Goal: Task Accomplishment & Management: Manage account settings

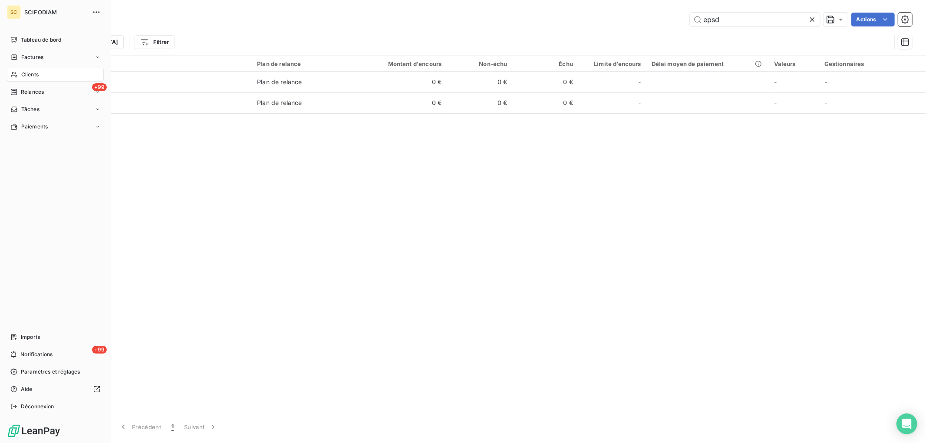
click at [20, 74] on div "Clients" at bounding box center [55, 75] width 97 height 14
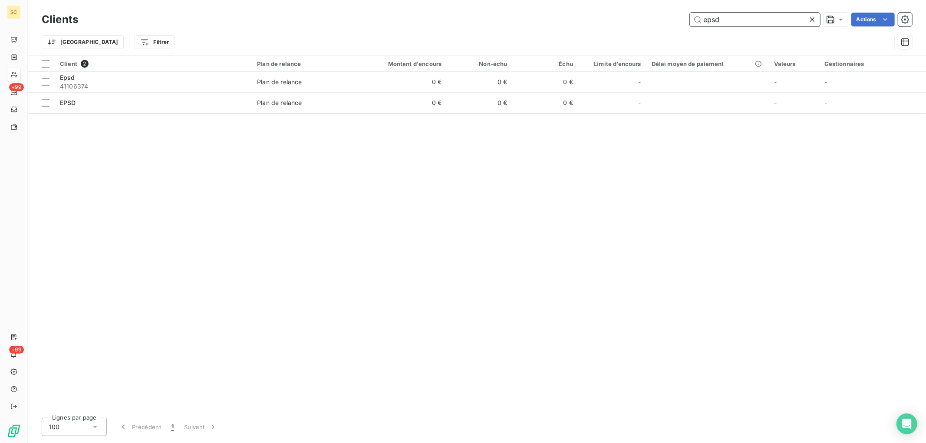
drag, startPoint x: 550, startPoint y: 19, endPoint x: 522, endPoint y: 17, distance: 28.2
click at [524, 21] on div "epsd Actions" at bounding box center [500, 20] width 823 height 14
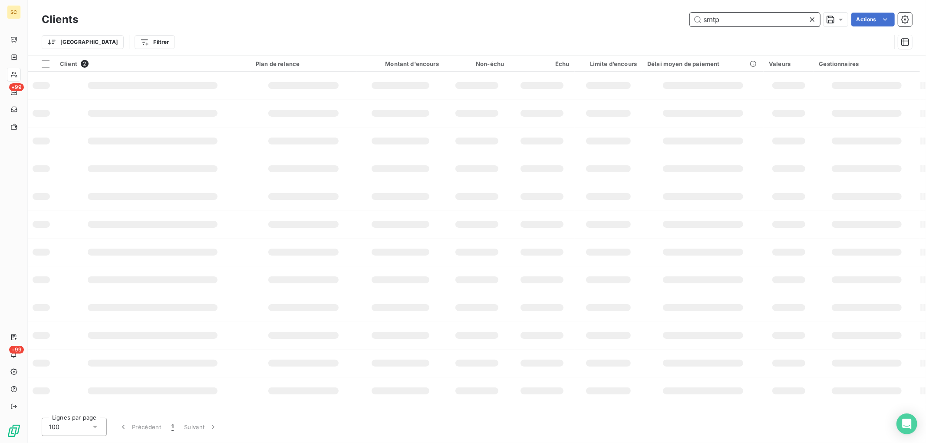
type input "smtp"
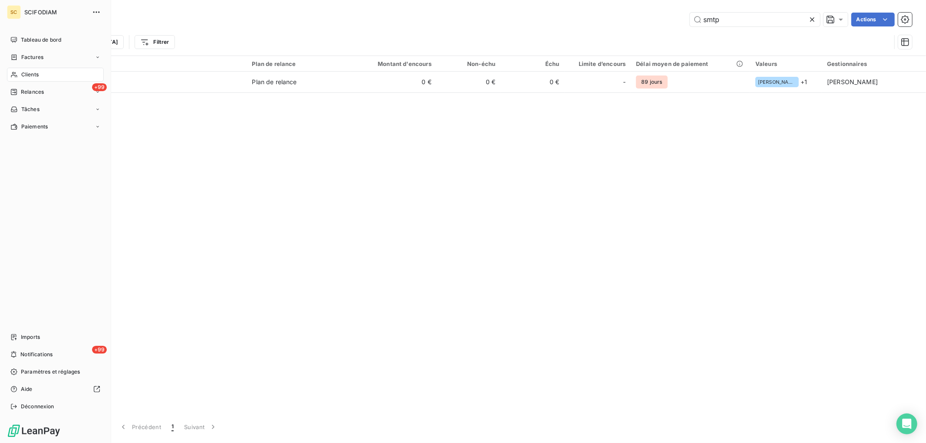
click at [33, 73] on span "Clients" at bounding box center [29, 75] width 17 height 8
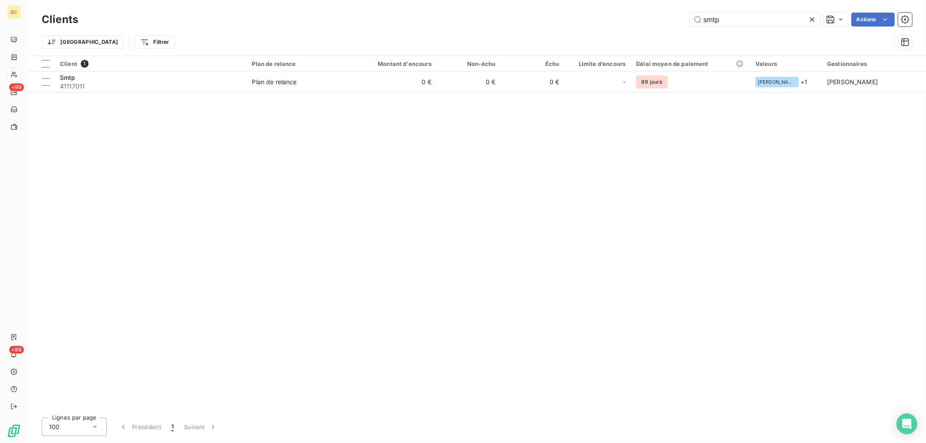
click at [812, 20] on icon at bounding box center [812, 19] width 4 height 4
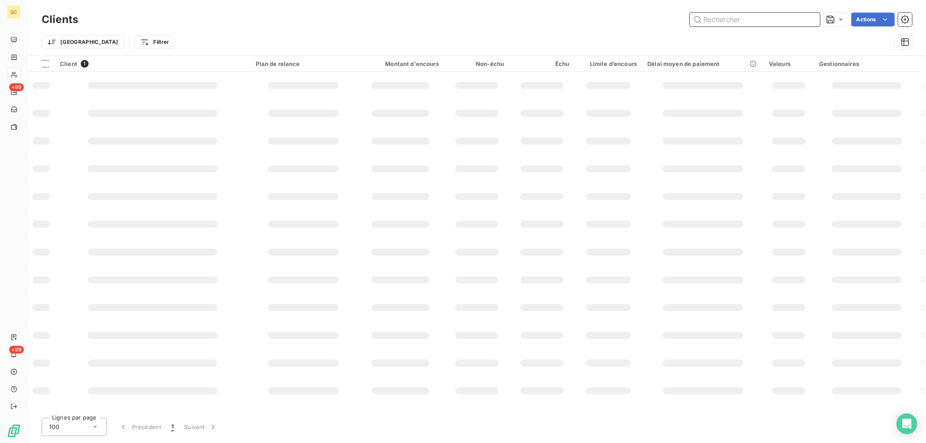
click at [757, 20] on input "text" at bounding box center [755, 20] width 130 height 14
type input "1549"
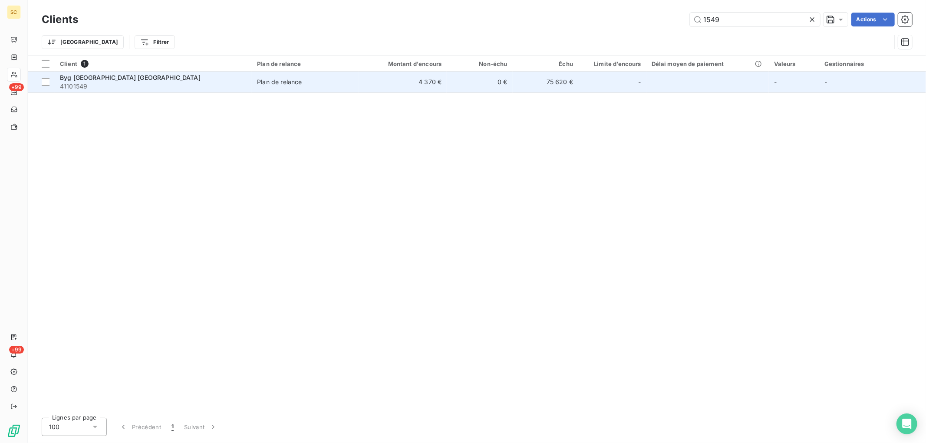
click at [420, 87] on td "4 370 €" at bounding box center [403, 82] width 88 height 21
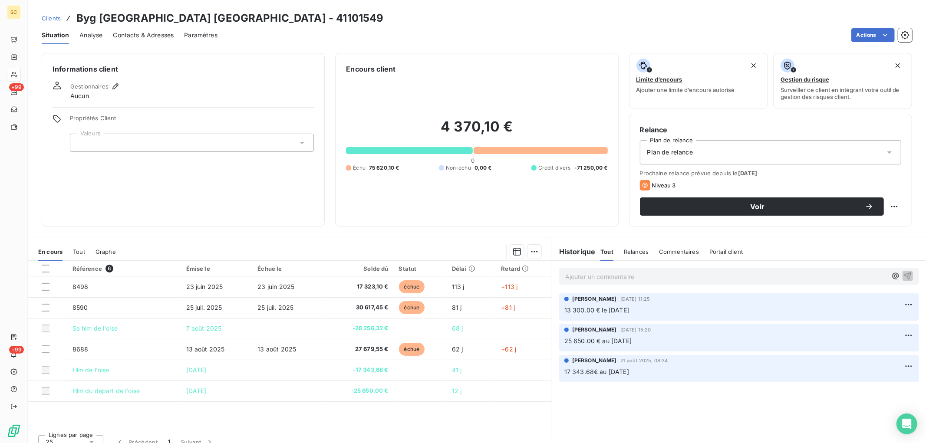
click at [631, 276] on p "Ajouter un commentaire ﻿" at bounding box center [726, 276] width 322 height 11
click at [49, 16] on span "Clients" at bounding box center [51, 18] width 19 height 7
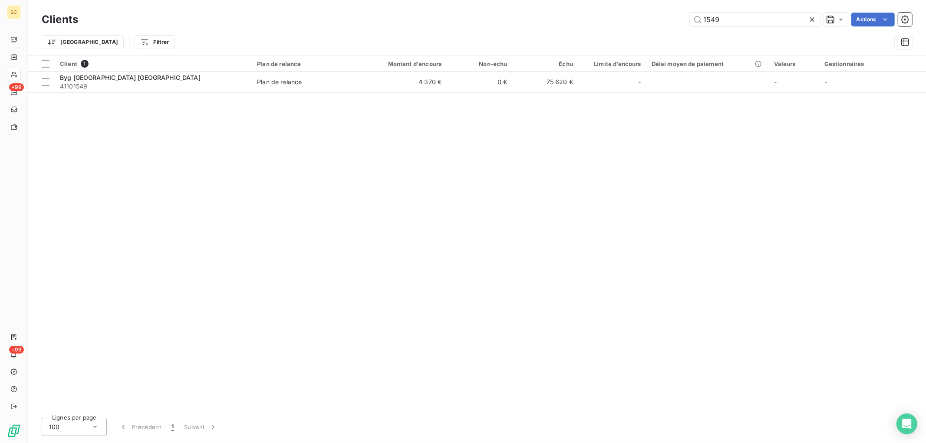
drag, startPoint x: 567, startPoint y: 19, endPoint x: 562, endPoint y: 19, distance: 4.8
click at [562, 19] on div "1549 Actions" at bounding box center [500, 20] width 823 height 14
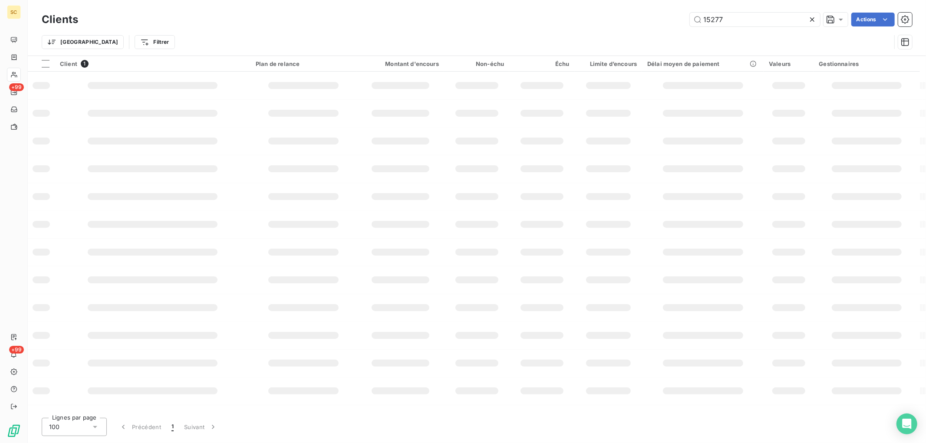
type input "15277"
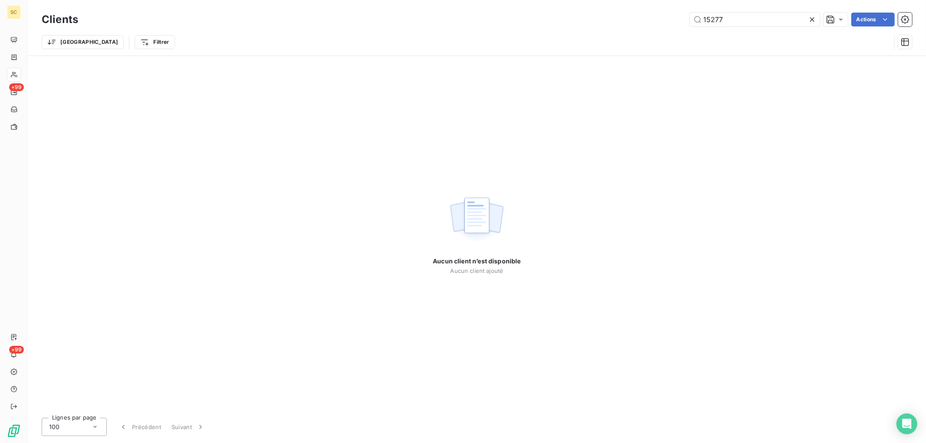
click at [810, 20] on icon at bounding box center [812, 19] width 9 height 9
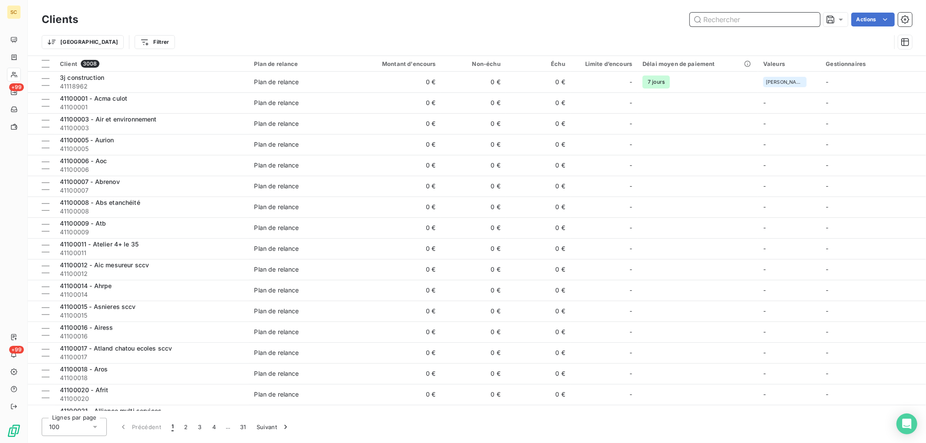
click at [810, 20] on input "text" at bounding box center [755, 20] width 130 height 14
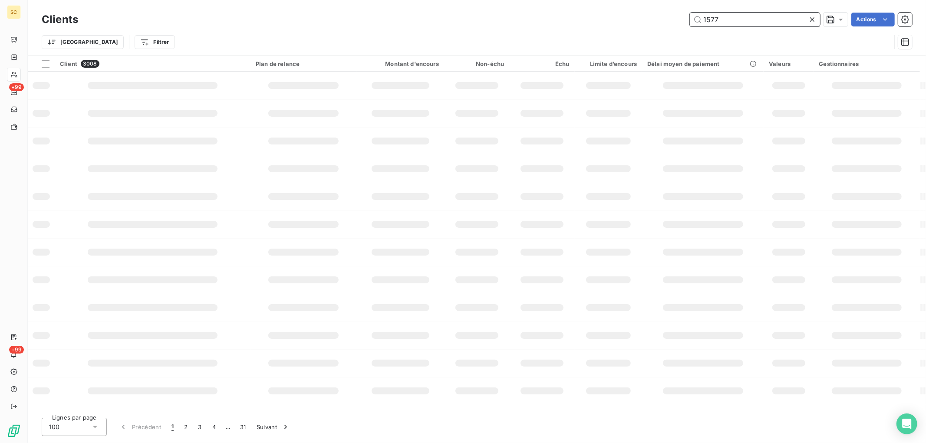
type input "1577"
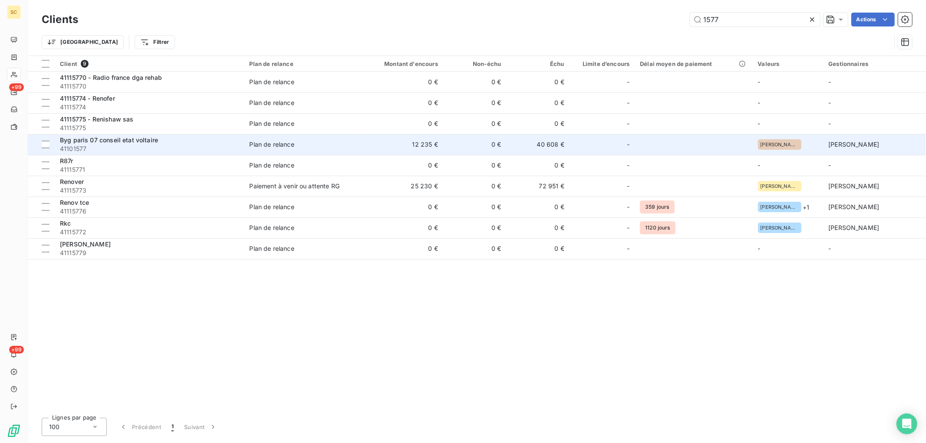
click at [136, 145] on span "41101577" at bounding box center [149, 149] width 179 height 9
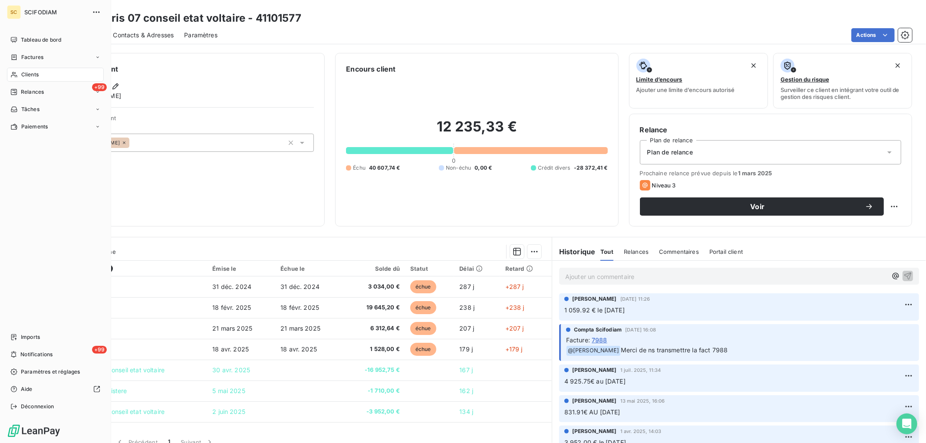
click at [13, 74] on icon at bounding box center [13, 74] width 7 height 7
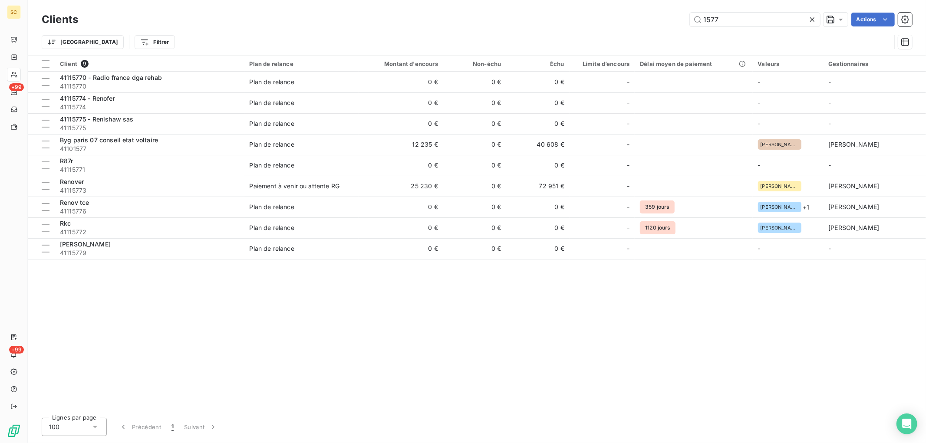
click at [545, 31] on div "Clients 1577 Actions Trier Filtrer" at bounding box center [477, 32] width 870 height 45
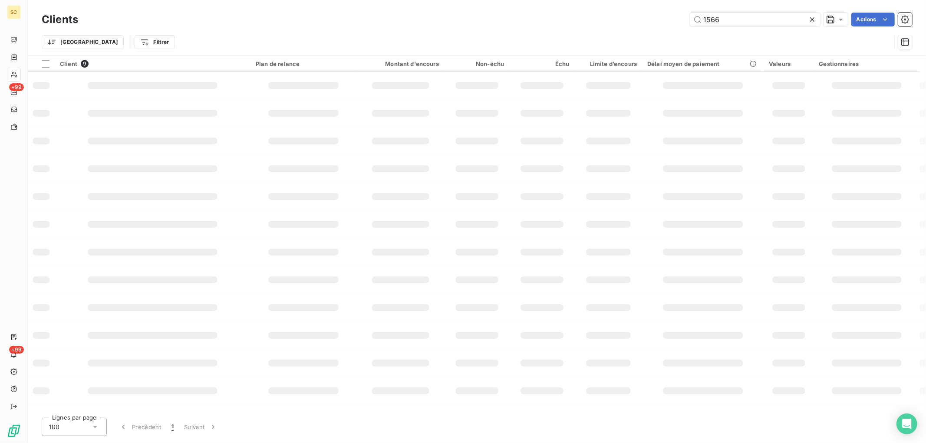
type input "1566"
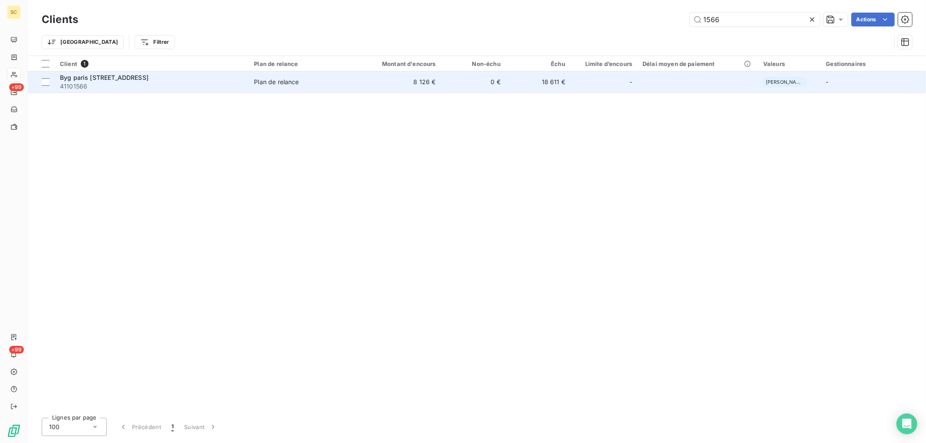
click at [423, 75] on td "8 126 €" at bounding box center [397, 82] width 87 height 21
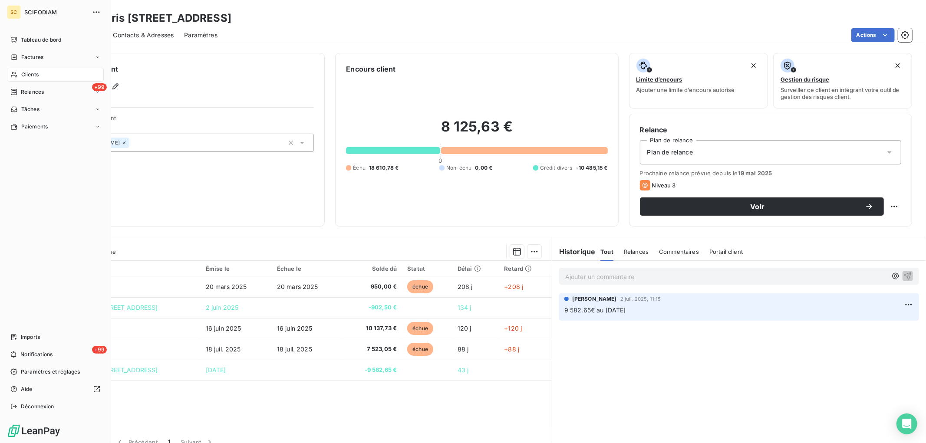
click at [12, 77] on icon at bounding box center [13, 74] width 7 height 7
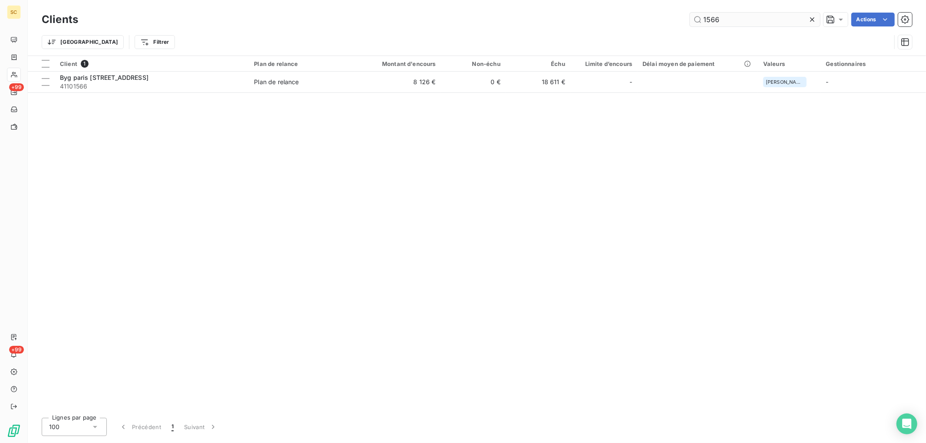
drag, startPoint x: 740, startPoint y: 12, endPoint x: 718, endPoint y: 18, distance: 22.7
click at [721, 18] on div "Clients 1566 Actions" at bounding box center [477, 19] width 870 height 18
drag, startPoint x: 721, startPoint y: 20, endPoint x: 655, endPoint y: 22, distance: 65.1
click at [655, 22] on div "1566 Actions" at bounding box center [500, 20] width 823 height 14
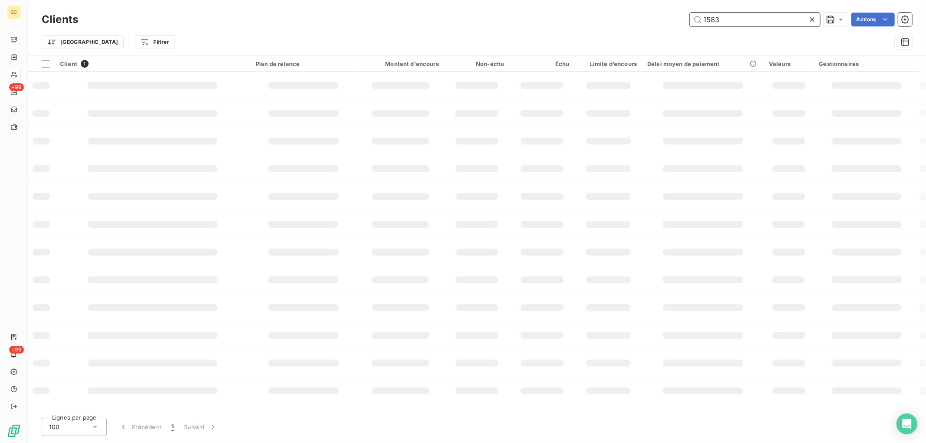
type input "1583"
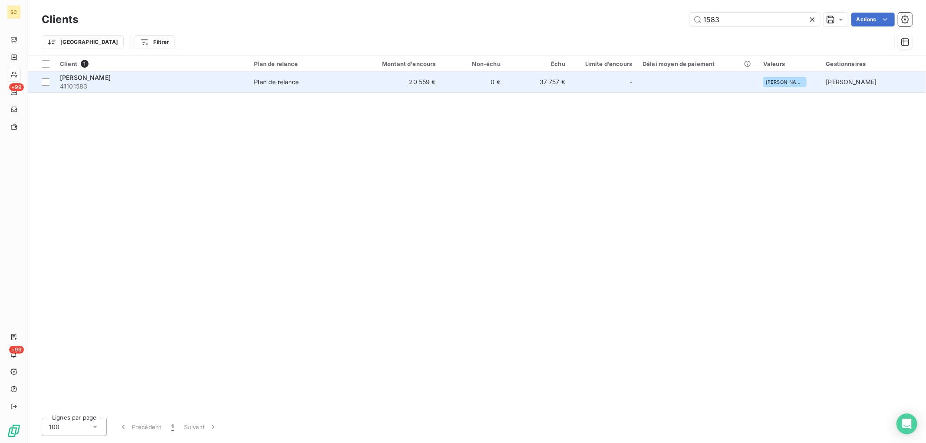
click at [411, 86] on td "20 559 €" at bounding box center [397, 82] width 87 height 21
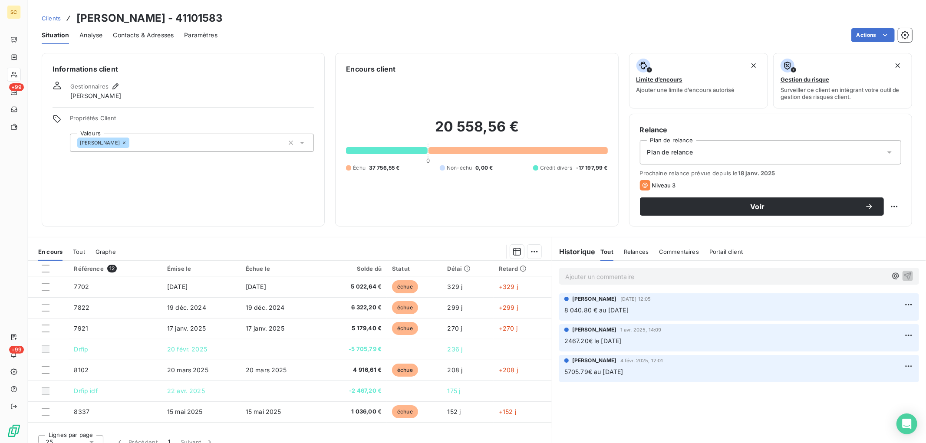
click at [632, 273] on p "Ajouter un commentaire ﻿" at bounding box center [726, 276] width 322 height 11
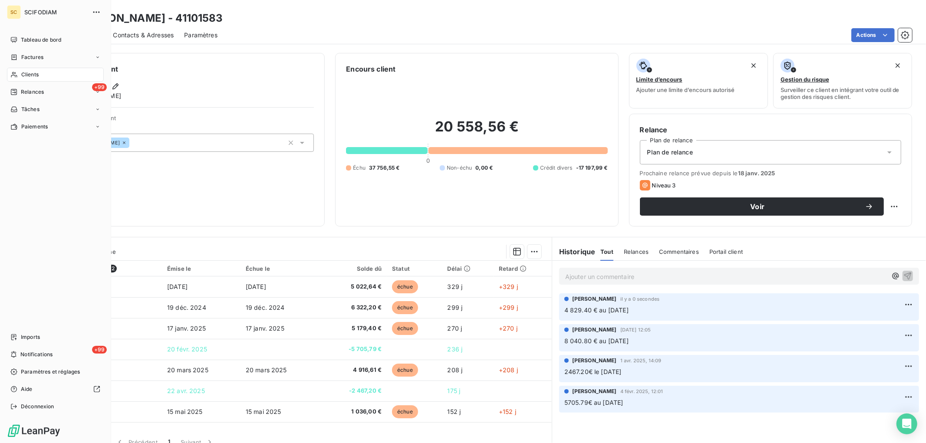
click at [23, 75] on span "Clients" at bounding box center [29, 75] width 17 height 8
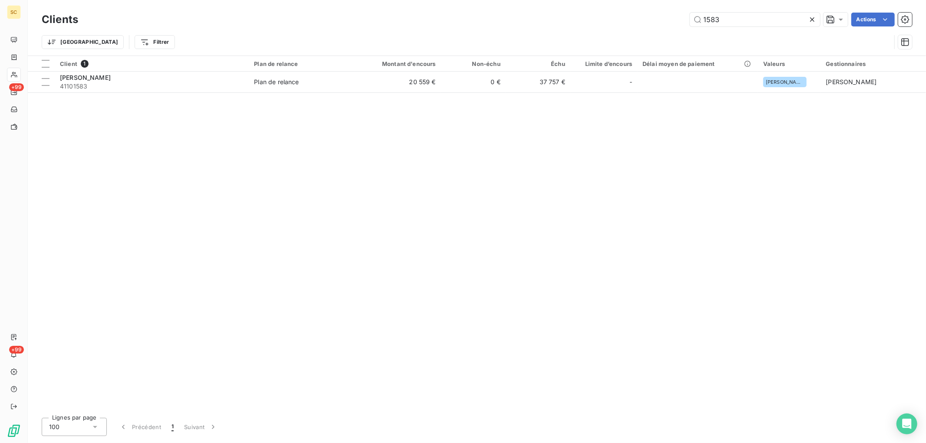
drag, startPoint x: 740, startPoint y: 16, endPoint x: 474, endPoint y: 30, distance: 266.4
click at [482, 29] on div "Clients 1583 Actions Trier Filtrer" at bounding box center [477, 32] width 870 height 45
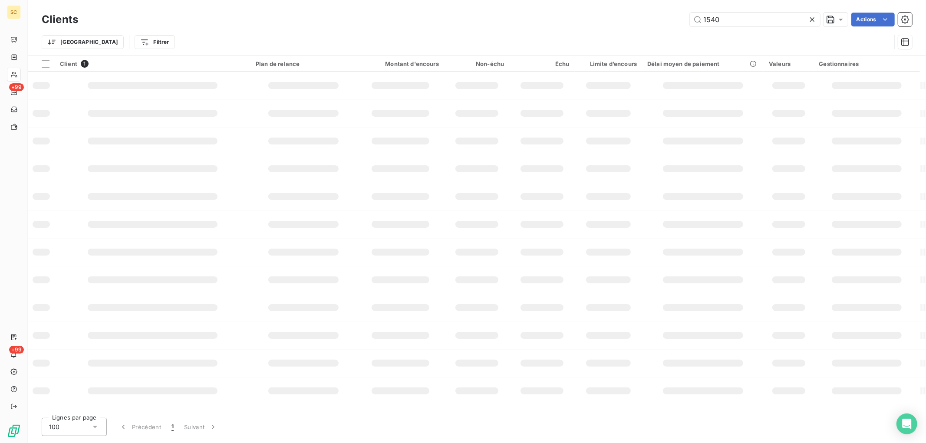
type input "1540"
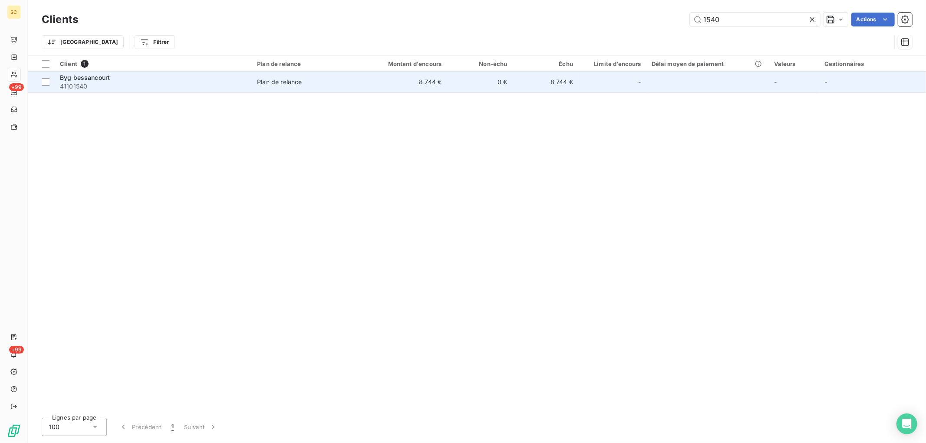
click at [447, 83] on td "0 €" at bounding box center [480, 82] width 66 height 21
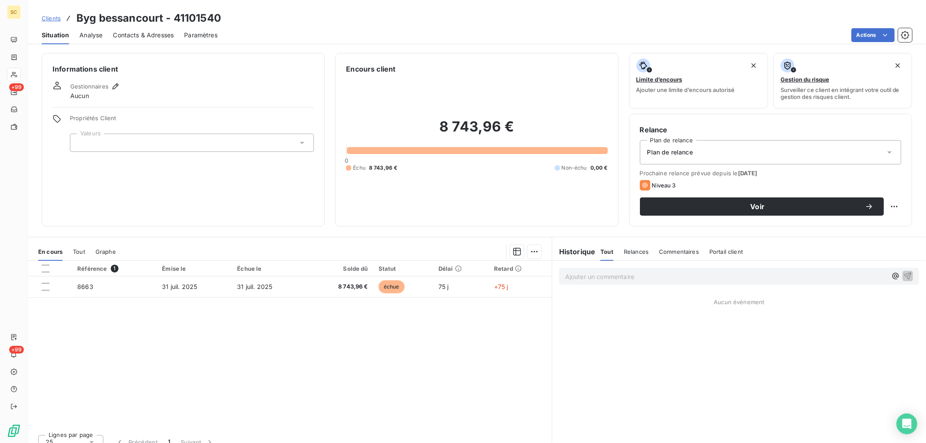
click at [619, 276] on p "Ajouter un commentaire ﻿" at bounding box center [726, 276] width 322 height 11
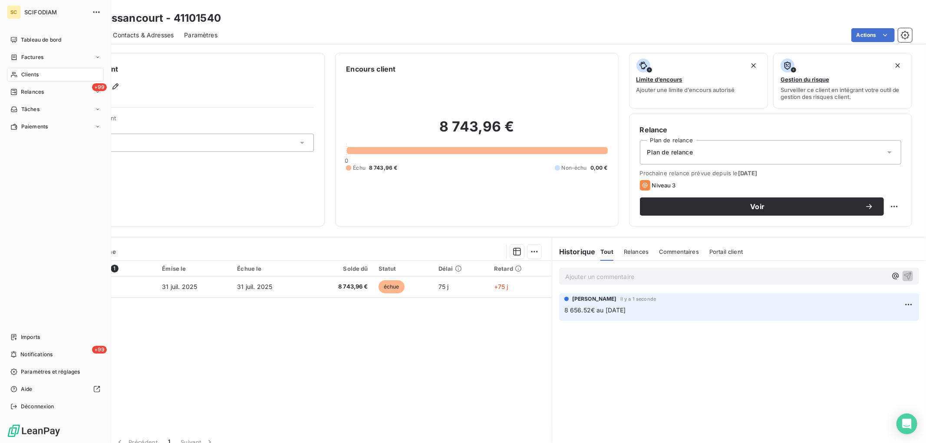
click at [38, 72] on span "Clients" at bounding box center [29, 75] width 17 height 8
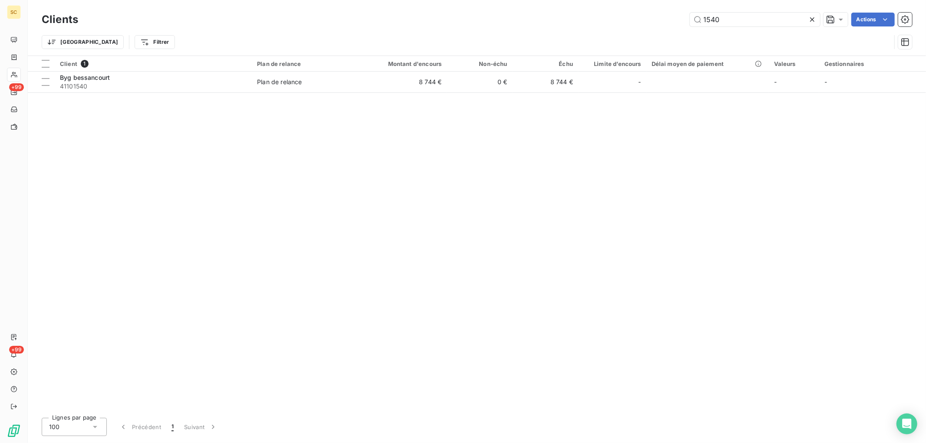
drag, startPoint x: 736, startPoint y: 18, endPoint x: 585, endPoint y: 8, distance: 151.4
click at [585, 8] on div "Clients 1540 Actions Trier Filtrer" at bounding box center [477, 28] width 898 height 56
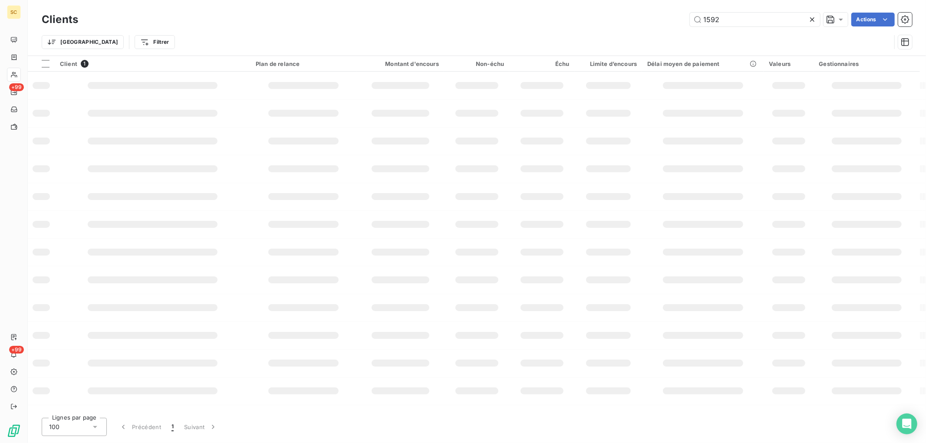
type input "1592"
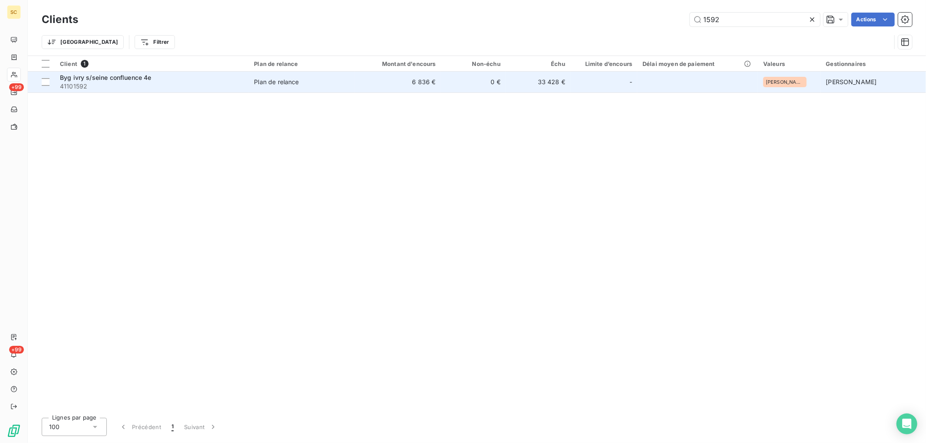
click at [423, 84] on td "6 836 €" at bounding box center [397, 82] width 87 height 21
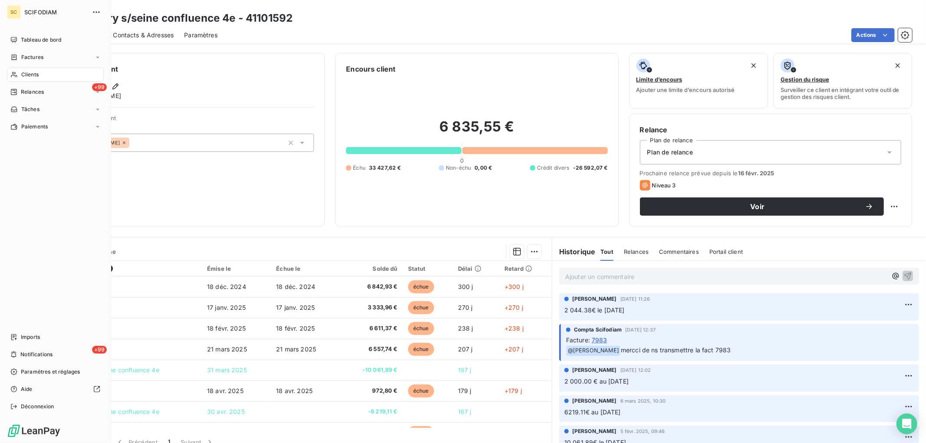
click at [36, 77] on span "Clients" at bounding box center [29, 75] width 17 height 8
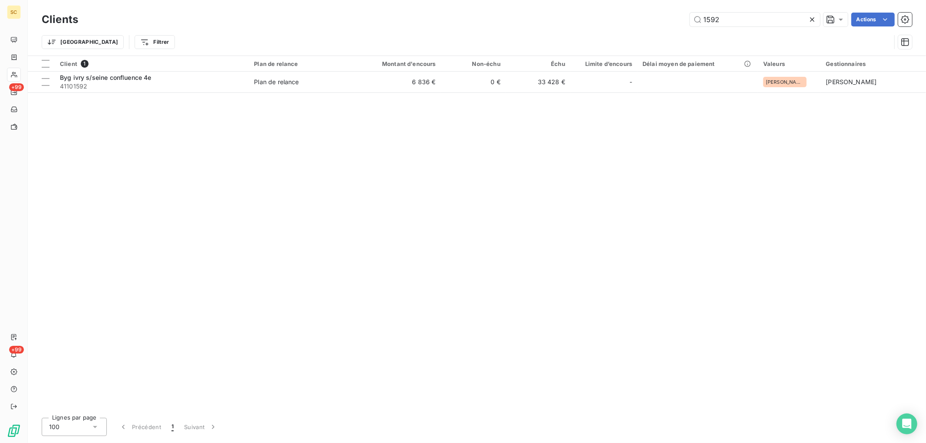
drag, startPoint x: 761, startPoint y: 23, endPoint x: 576, endPoint y: 18, distance: 185.0
click at [576, 18] on div "1592 Actions" at bounding box center [500, 20] width 823 height 14
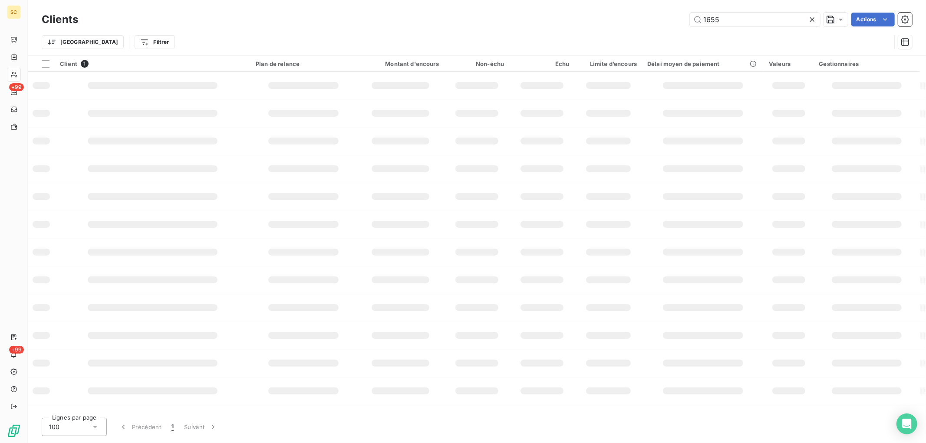
type input "1655"
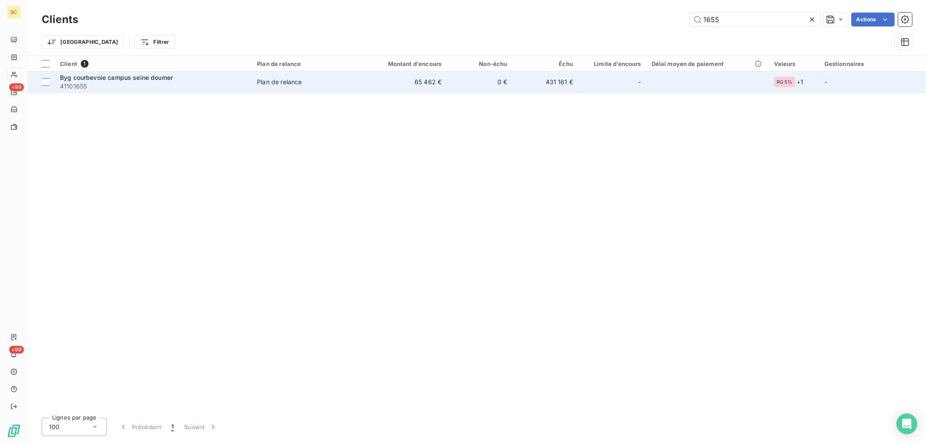
click at [436, 83] on td "65 462 €" at bounding box center [403, 82] width 88 height 21
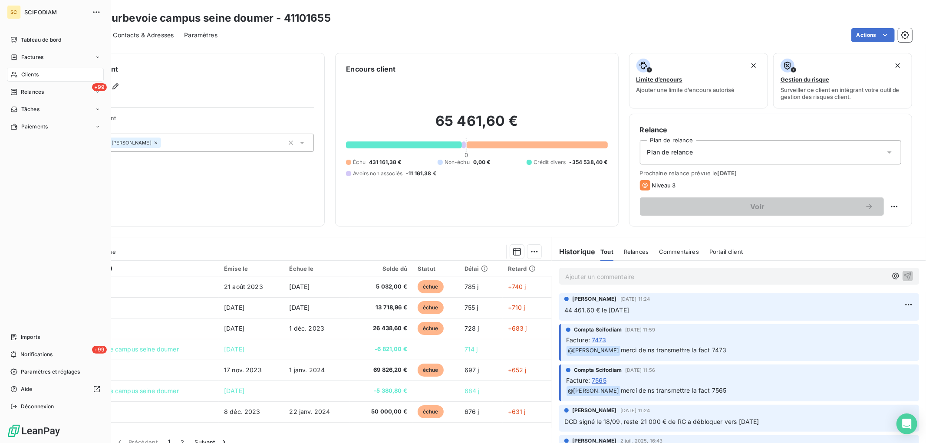
click at [30, 72] on span "Clients" at bounding box center [29, 75] width 17 height 8
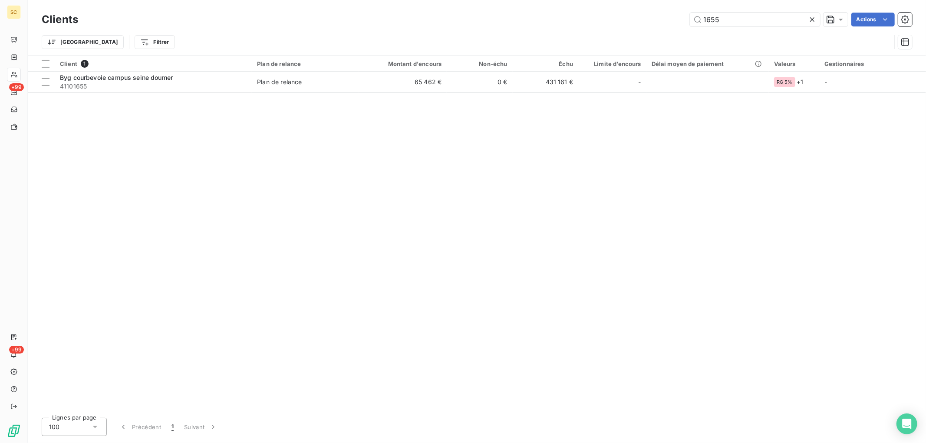
drag, startPoint x: 748, startPoint y: 20, endPoint x: 662, endPoint y: 27, distance: 86.2
click at [586, 20] on div "1655 Actions" at bounding box center [500, 20] width 823 height 14
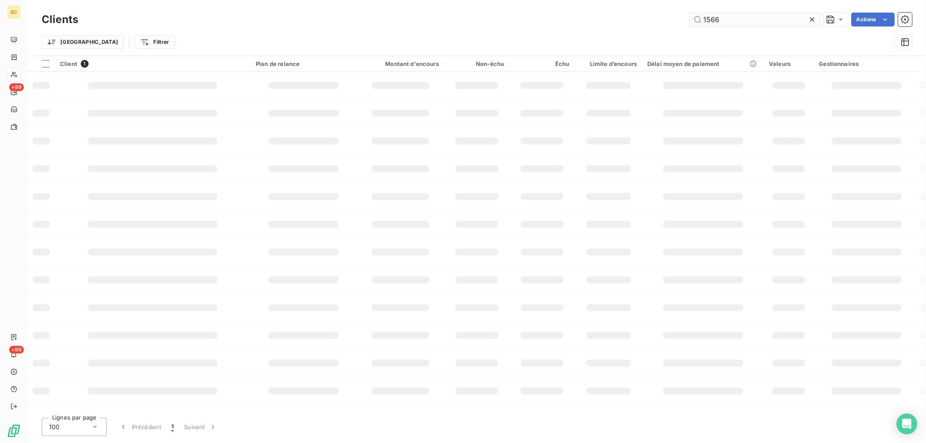
type input "1566"
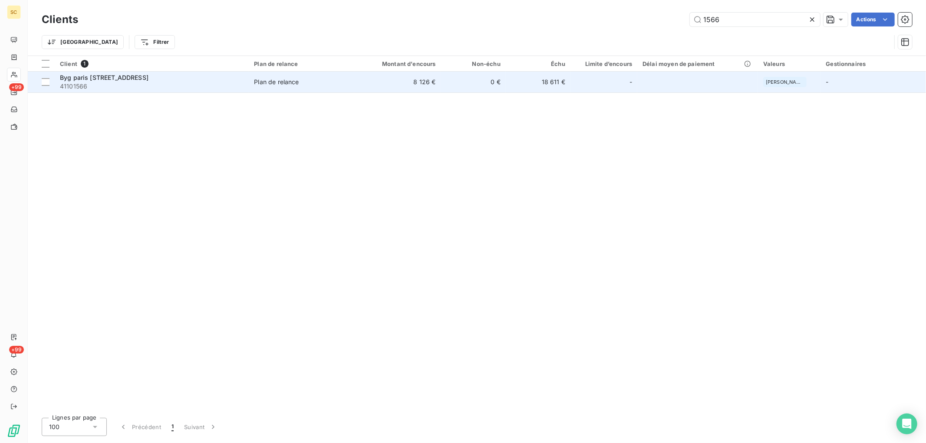
click at [476, 87] on td "0 €" at bounding box center [473, 82] width 65 height 21
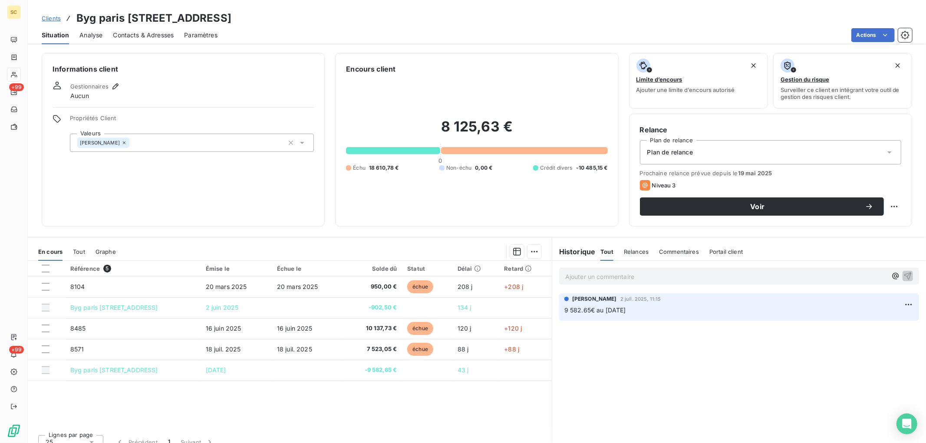
click at [620, 276] on p "Ajouter un commentaire ﻿" at bounding box center [726, 276] width 322 height 11
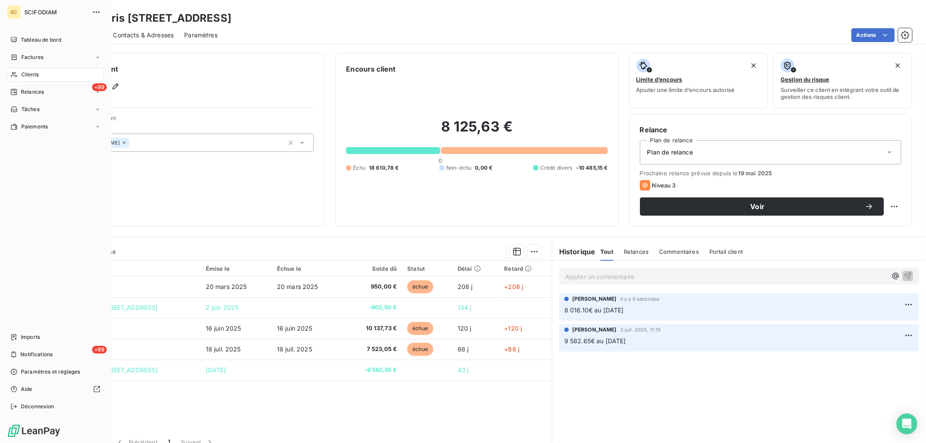
click at [37, 75] on span "Clients" at bounding box center [29, 75] width 17 height 8
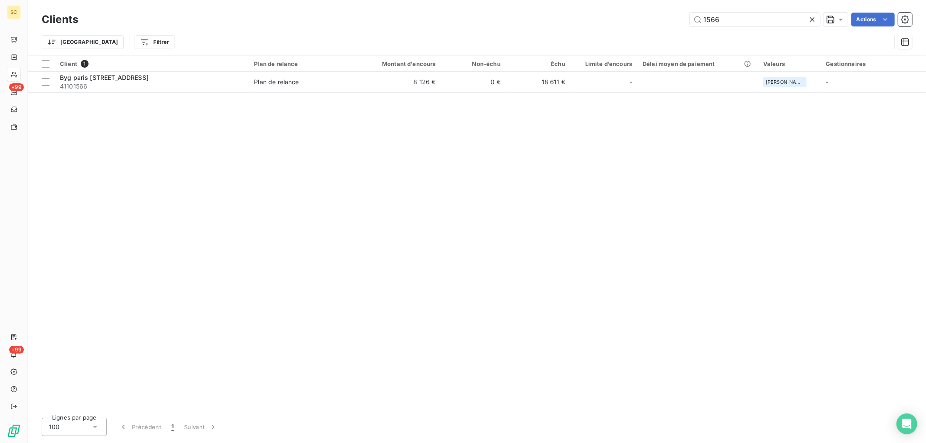
drag, startPoint x: 724, startPoint y: 22, endPoint x: 610, endPoint y: 21, distance: 113.7
click at [611, 20] on div "1566 Actions" at bounding box center [500, 20] width 823 height 14
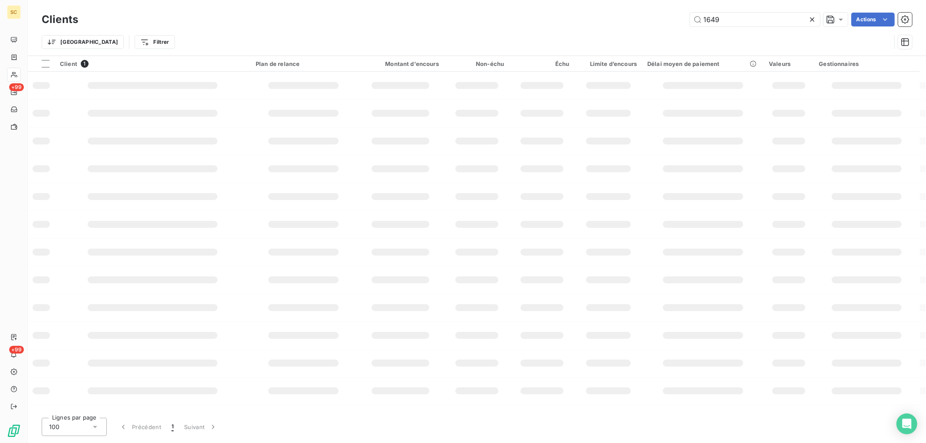
type input "1649"
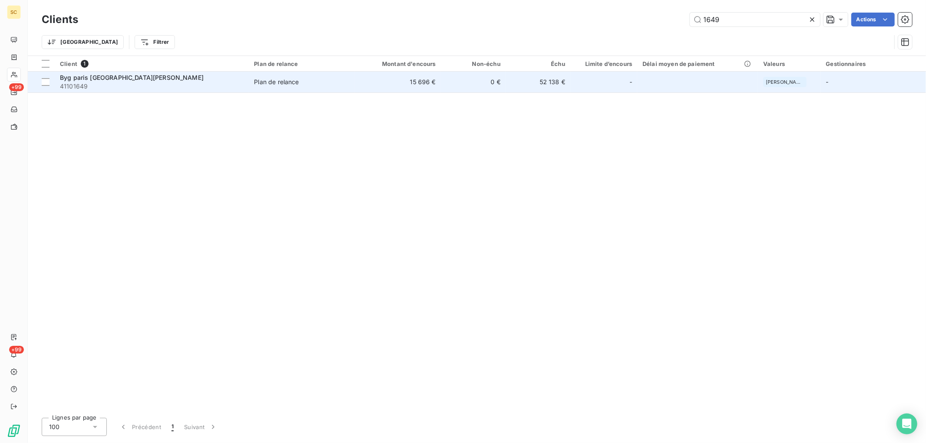
click at [422, 83] on td "15 696 €" at bounding box center [397, 82] width 87 height 21
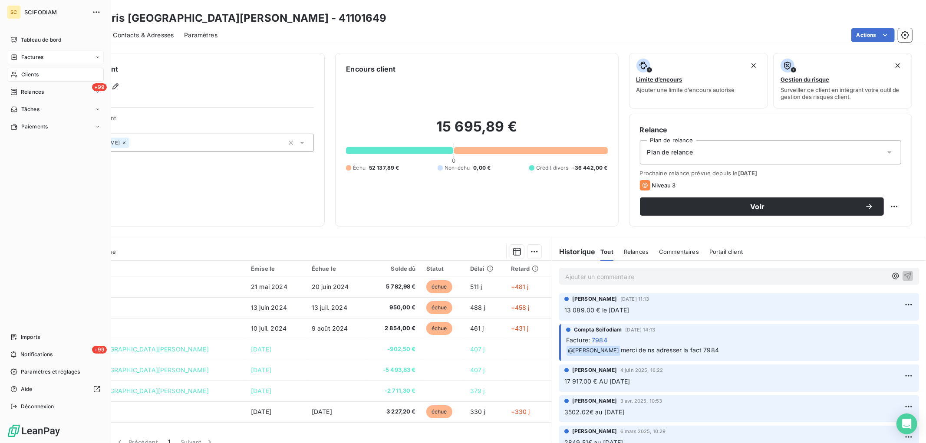
click at [59, 59] on div "Factures" at bounding box center [55, 57] width 97 height 14
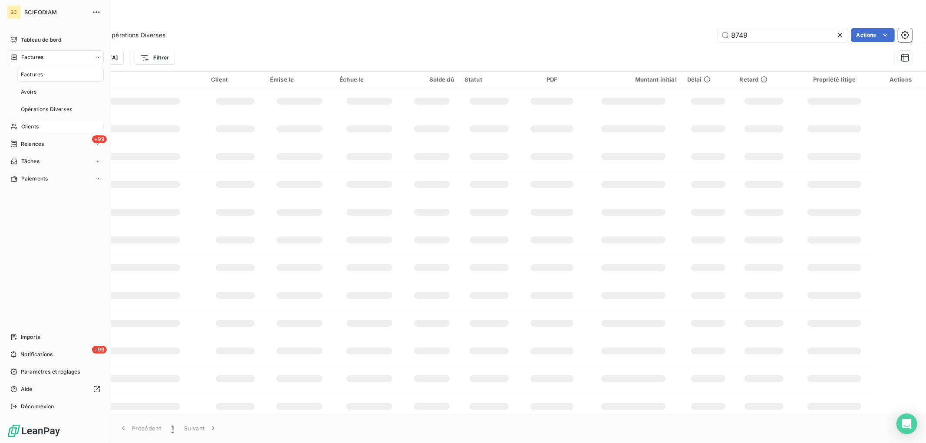
click at [37, 123] on span "Clients" at bounding box center [29, 127] width 17 height 8
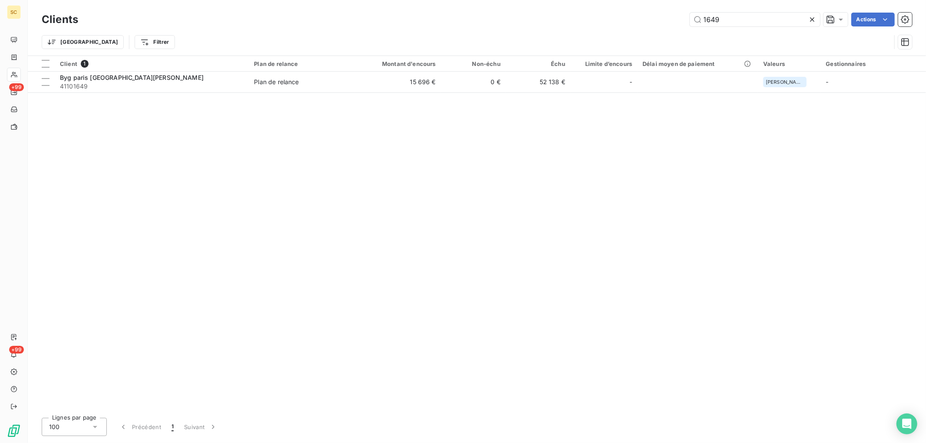
drag, startPoint x: 577, startPoint y: 31, endPoint x: 563, endPoint y: 32, distance: 14.4
click at [563, 32] on div "Clients 1649 Actions Trier Filtrer" at bounding box center [477, 32] width 870 height 45
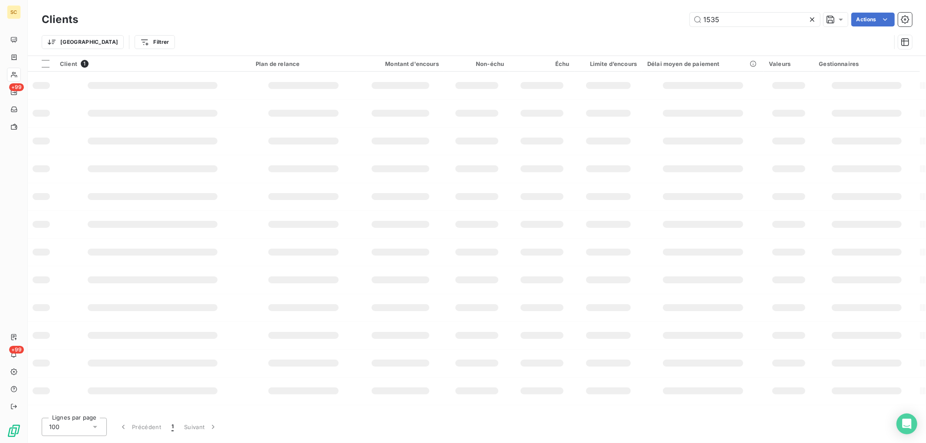
type input "1535"
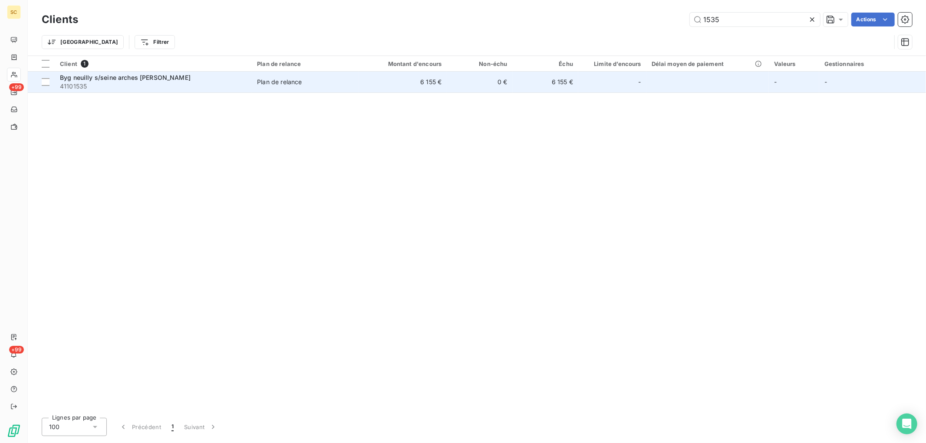
click at [416, 84] on td "6 155 €" at bounding box center [403, 82] width 88 height 21
